Goal: Information Seeking & Learning: Learn about a topic

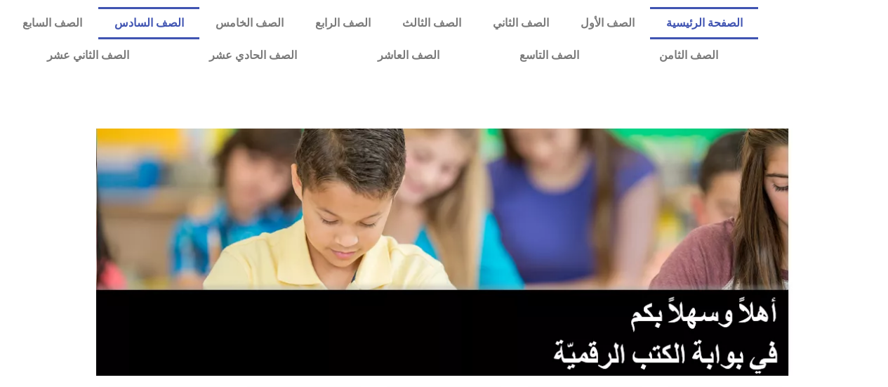
click at [199, 16] on link "الصف السادس" at bounding box center [148, 23] width 101 height 32
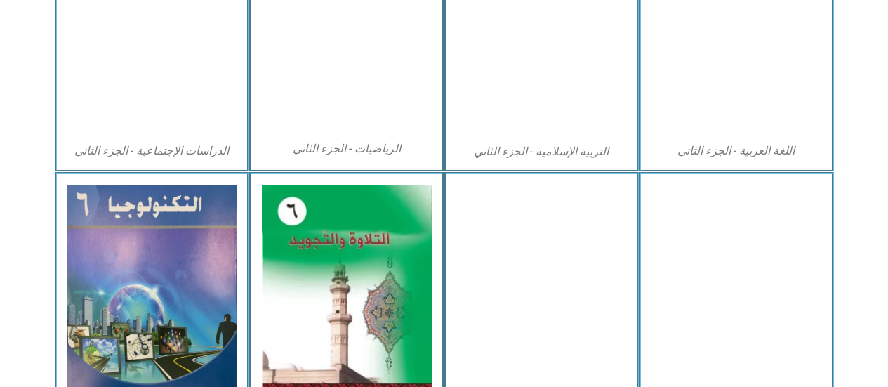
scroll to position [865, 0]
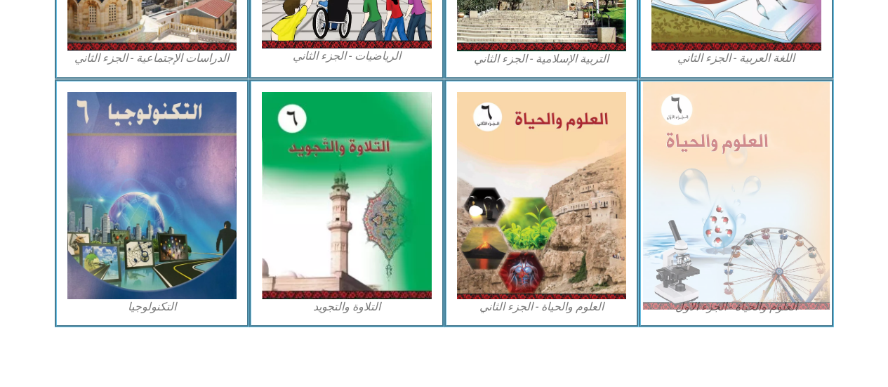
click at [761, 244] on img at bounding box center [736, 195] width 187 height 228
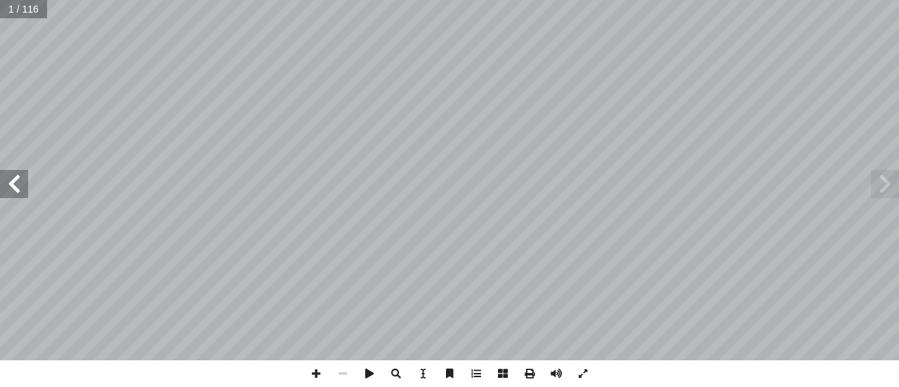
click at [8, 187] on span at bounding box center [14, 184] width 28 height 28
click at [9, 185] on span at bounding box center [14, 184] width 28 height 28
click at [10, 184] on span at bounding box center [14, 184] width 28 height 28
click at [6, 176] on div "2 قيقـة؟ ّ ـة الد ّ - ما الـكائـنـات الـحي ُ دة ْ ح َ الو ولــى ُ الأ قيقة ّ ة …" at bounding box center [449, 180] width 899 height 360
click at [6, 188] on span at bounding box center [14, 184] width 28 height 28
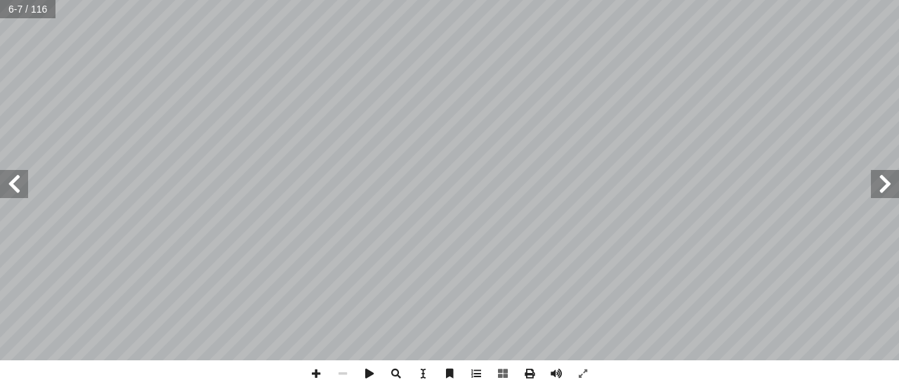
click at [7, 188] on span at bounding box center [14, 184] width 28 height 28
click at [323, 371] on span at bounding box center [316, 373] width 27 height 27
drag, startPoint x: 324, startPoint y: 371, endPoint x: 329, endPoint y: 361, distance: 11.0
click at [325, 369] on span at bounding box center [316, 373] width 27 height 27
click at [346, 369] on span at bounding box center [342, 373] width 27 height 27
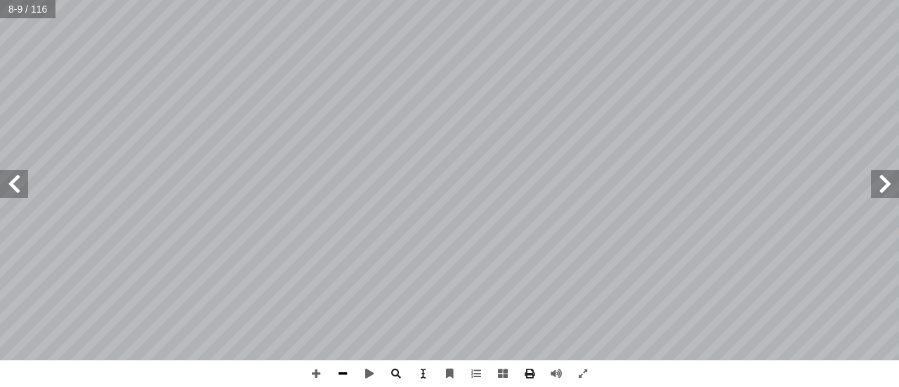
click at [334, 373] on span at bounding box center [342, 373] width 27 height 27
click at [313, 379] on span at bounding box center [316, 373] width 27 height 27
click at [321, 382] on span at bounding box center [316, 373] width 27 height 27
click at [313, 372] on span at bounding box center [316, 373] width 27 height 27
drag, startPoint x: 338, startPoint y: 368, endPoint x: 331, endPoint y: 367, distance: 7.2
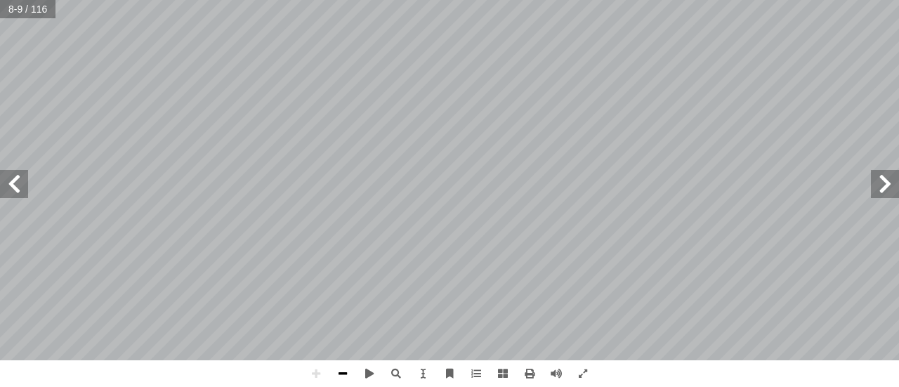
click at [331, 367] on span at bounding box center [342, 373] width 27 height 27
drag, startPoint x: 315, startPoint y: 371, endPoint x: 315, endPoint y: 362, distance: 8.4
click at [315, 367] on span at bounding box center [316, 373] width 27 height 27
